Goal: Complete Application Form: Complete application form

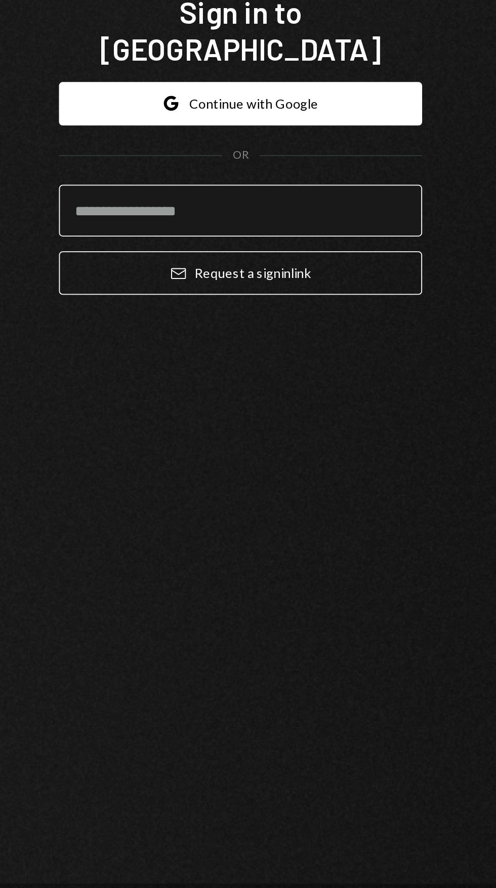
click at [269, 510] on input "email" at bounding box center [248, 495] width 198 height 28
type input "**********"
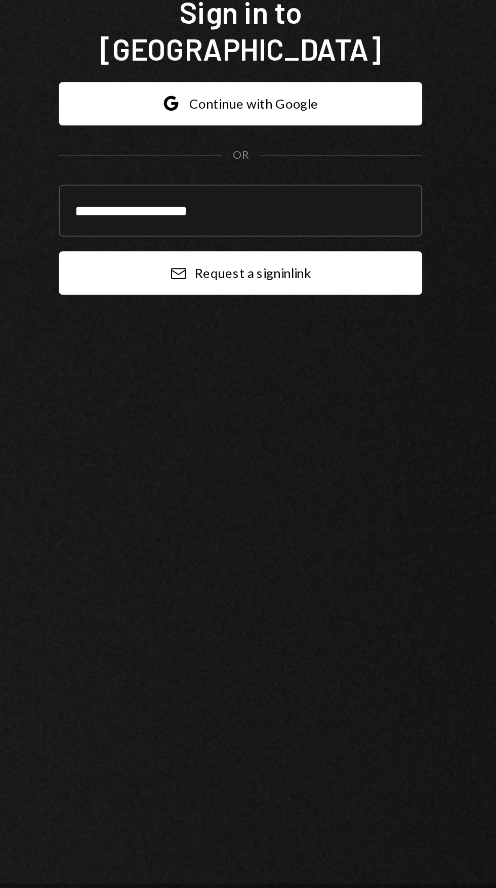
click at [293, 542] on button "Email Request a sign in link" at bounding box center [248, 530] width 198 height 24
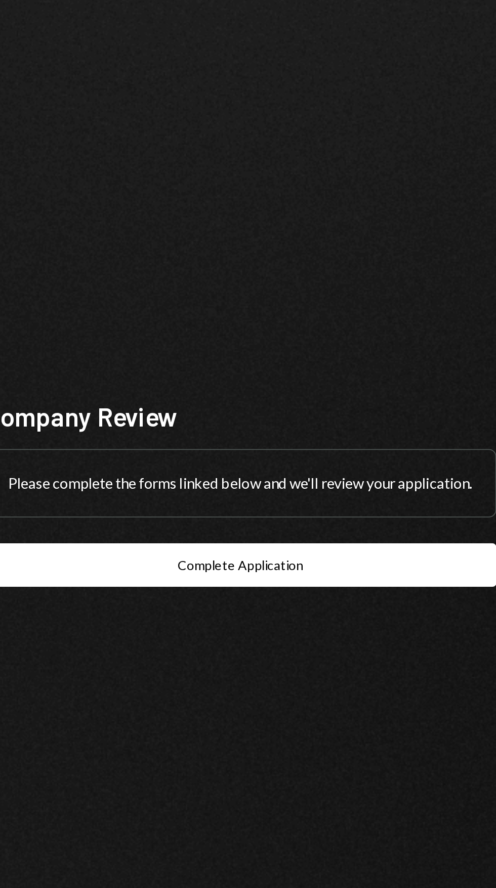
scroll to position [77, 0]
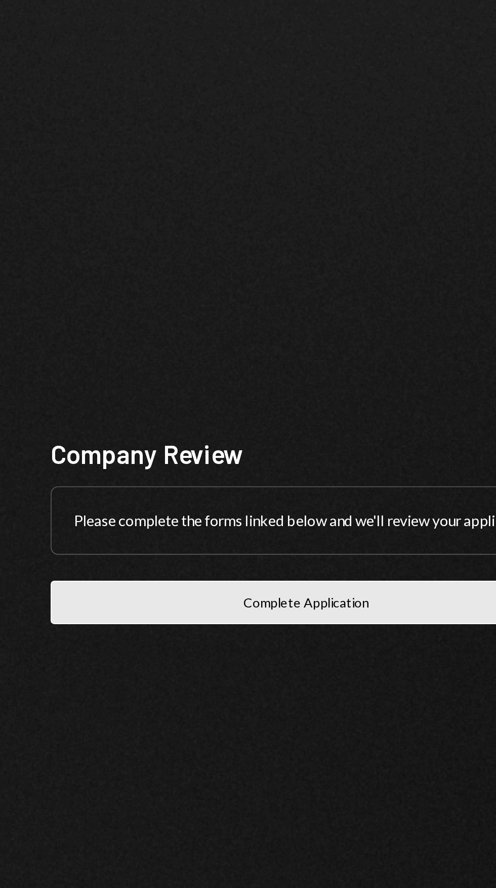
click at [272, 490] on button "Complete Application" at bounding box center [247, 502] width 279 height 24
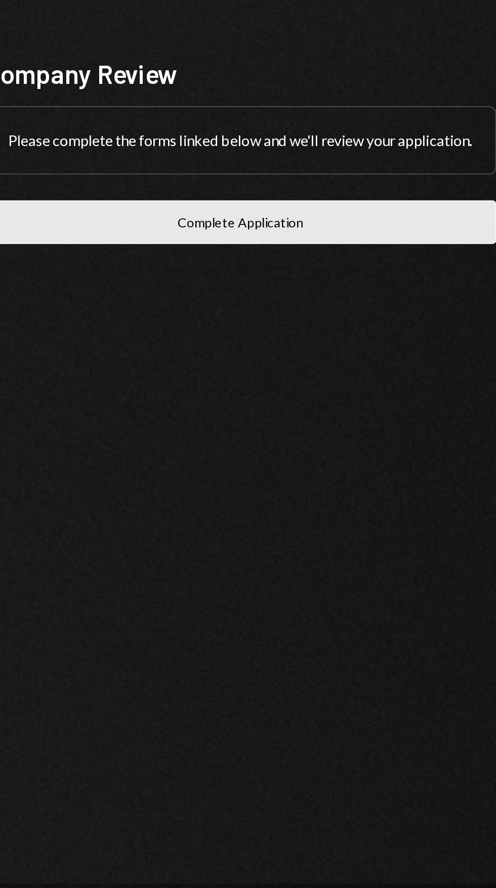
scroll to position [77, 0]
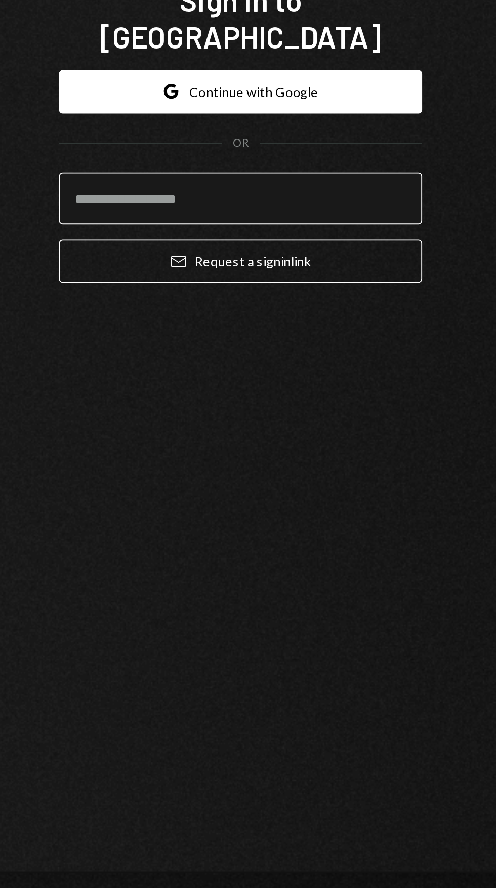
click at [256, 510] on input "email" at bounding box center [248, 495] width 198 height 28
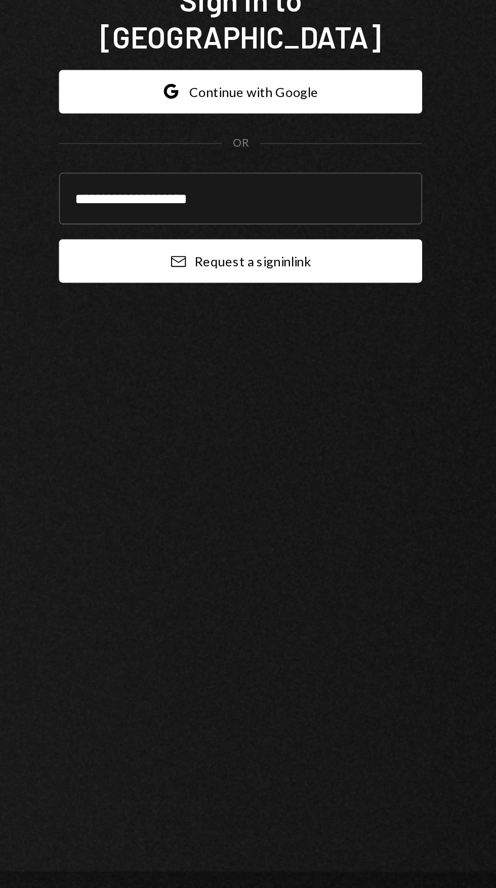
type input "**********"
click at [287, 542] on button "Email Request a sign in link" at bounding box center [248, 530] width 198 height 24
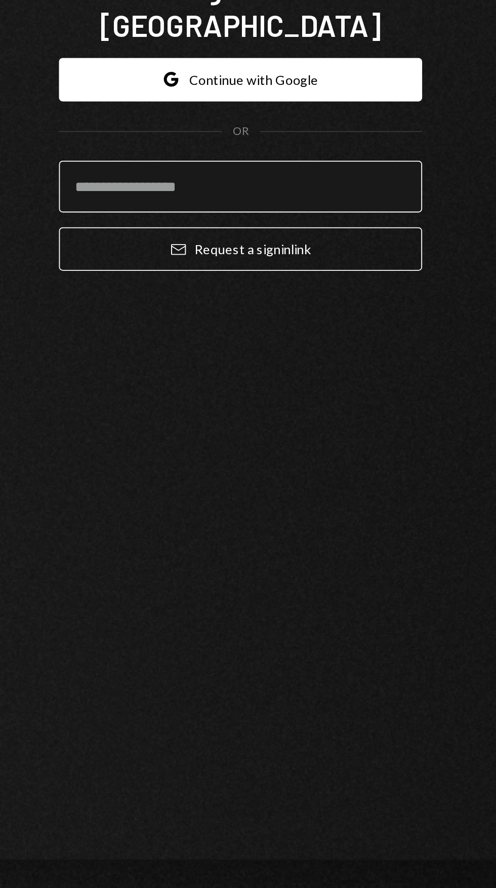
click at [255, 510] on input "email" at bounding box center [248, 495] width 198 height 28
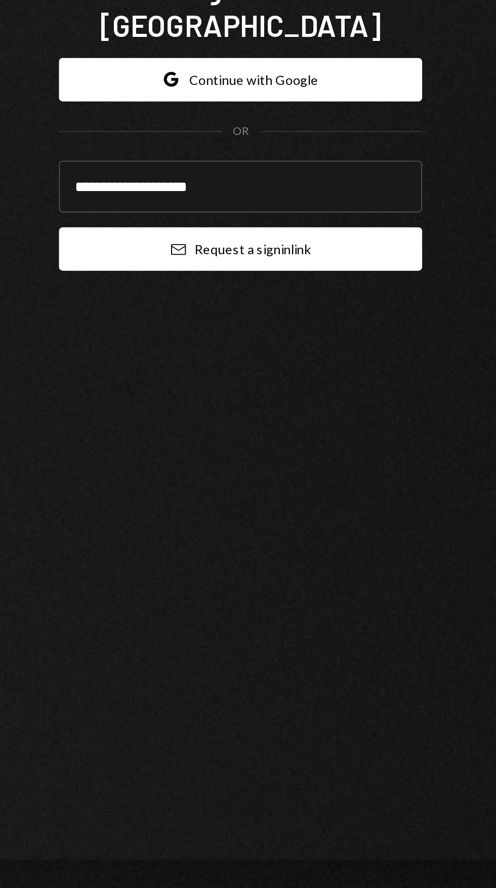
type input "**********"
click at [288, 542] on button "Email Request a sign in link" at bounding box center [248, 530] width 198 height 24
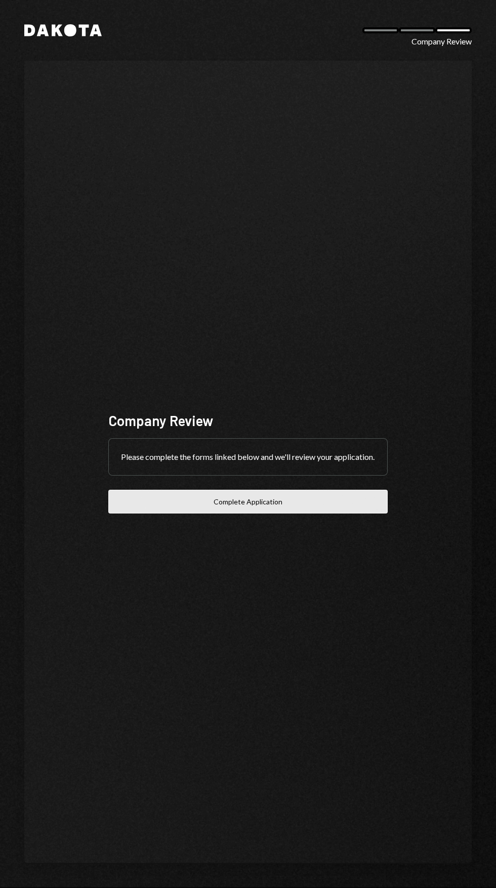
click at [260, 514] on button "Complete Application" at bounding box center [247, 502] width 279 height 24
click at [291, 514] on button "Complete Application" at bounding box center [247, 502] width 279 height 24
click at [287, 514] on button "Complete Application" at bounding box center [247, 502] width 279 height 24
click at [304, 514] on button "Complete Application" at bounding box center [247, 502] width 279 height 24
click at [309, 514] on button "Complete Application" at bounding box center [247, 502] width 279 height 24
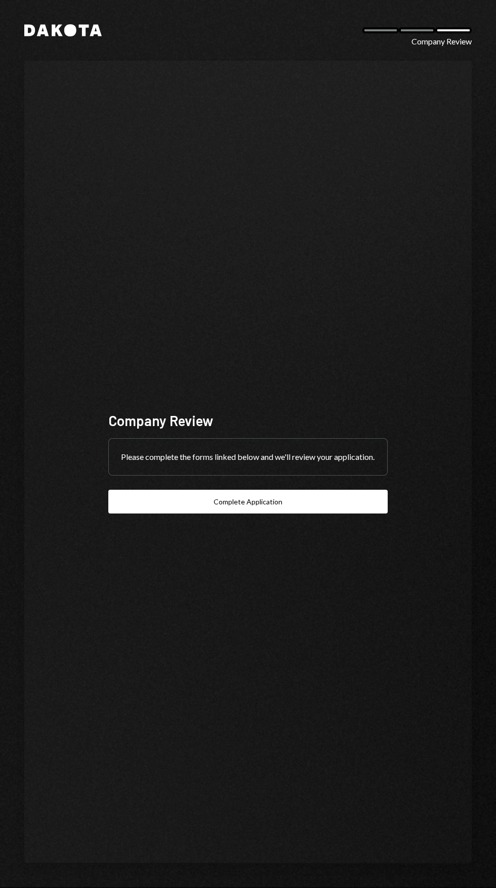
click at [59, 33] on icon at bounding box center [57, 31] width 11 height 12
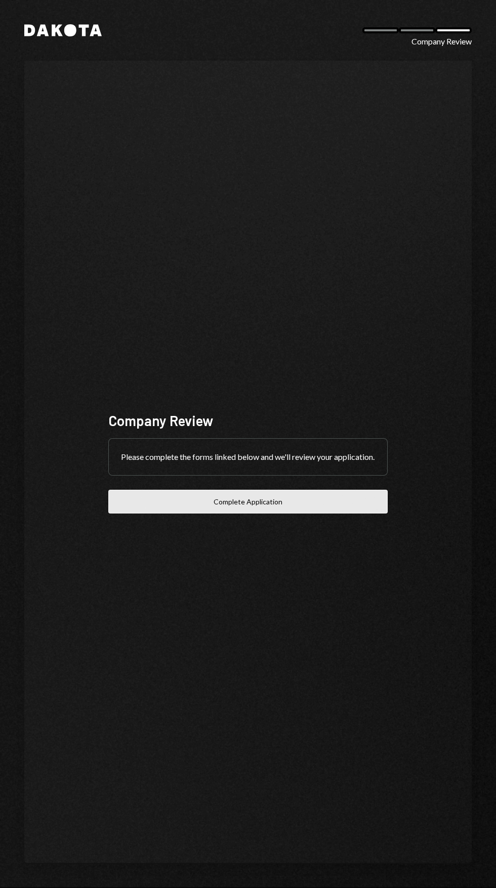
click at [269, 514] on button "Complete Application" at bounding box center [247, 502] width 279 height 24
click at [289, 514] on button "Complete Application" at bounding box center [247, 502] width 279 height 24
